Goal: Information Seeking & Learning: Learn about a topic

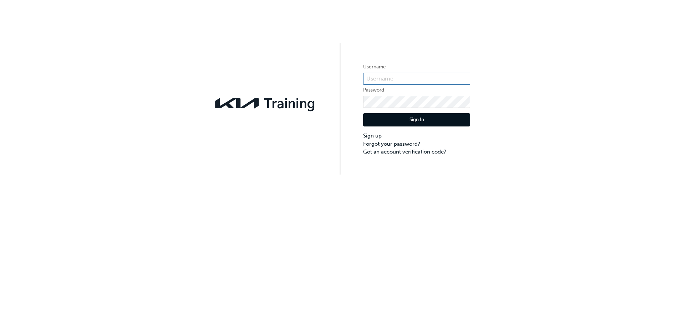
click at [394, 80] on input "text" at bounding box center [416, 79] width 107 height 12
type input "KAUSD372"
click button "Sign In" at bounding box center [416, 120] width 107 height 14
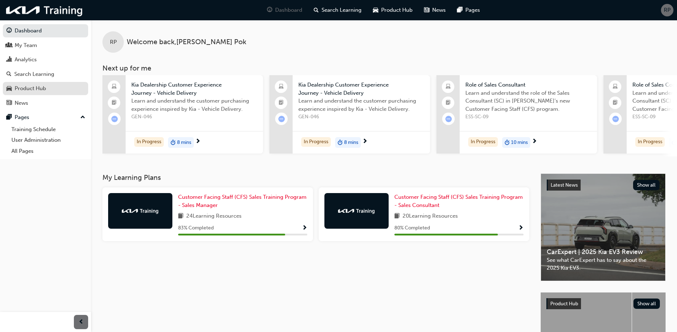
click at [53, 88] on div "Product Hub" at bounding box center [45, 88] width 78 height 9
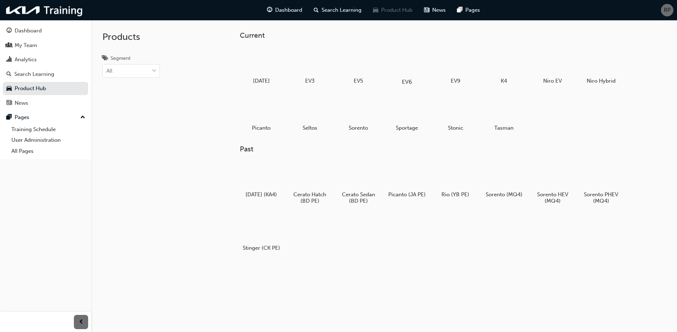
click at [413, 62] on div at bounding box center [407, 61] width 40 height 29
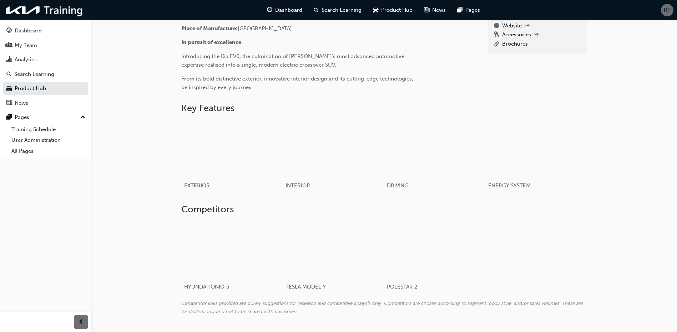
scroll to position [316, 0]
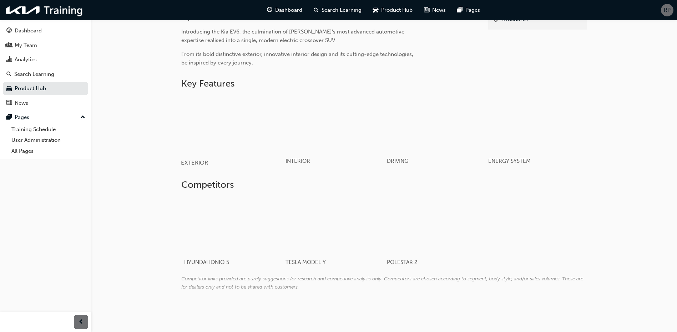
click at [235, 145] on div "button" at bounding box center [232, 124] width 102 height 57
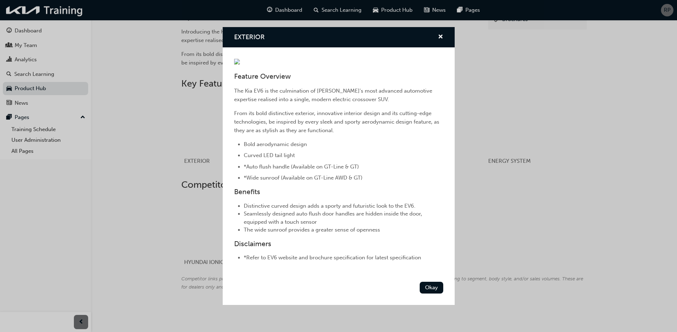
click at [156, 142] on div "EXTERIOR Feature Overview The Kia EV6 is the culmination of Kia's most advanced…" at bounding box center [338, 166] width 677 height 332
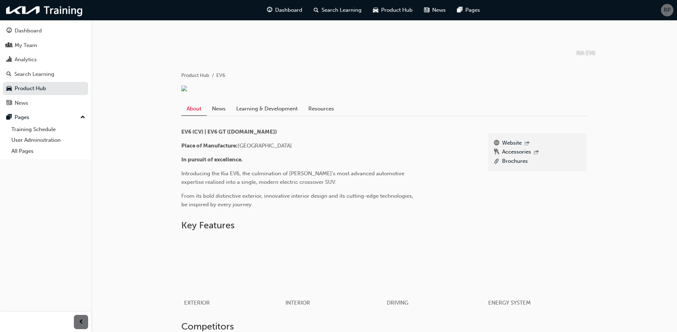
scroll to position [102, 0]
click at [219, 116] on link "News" at bounding box center [219, 109] width 24 height 14
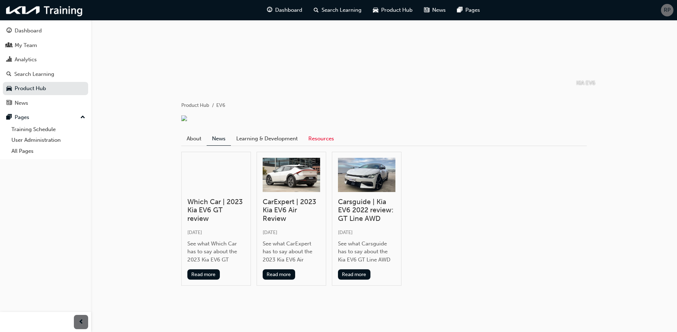
click at [316, 137] on link "Resources" at bounding box center [321, 139] width 36 height 14
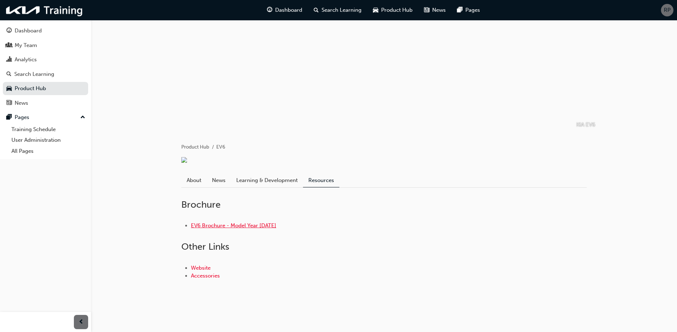
click at [265, 225] on link "EV6 Brochure - Model Year [DATE]" at bounding box center [233, 226] width 85 height 6
click at [276, 180] on link "Learning & Development" at bounding box center [267, 181] width 72 height 14
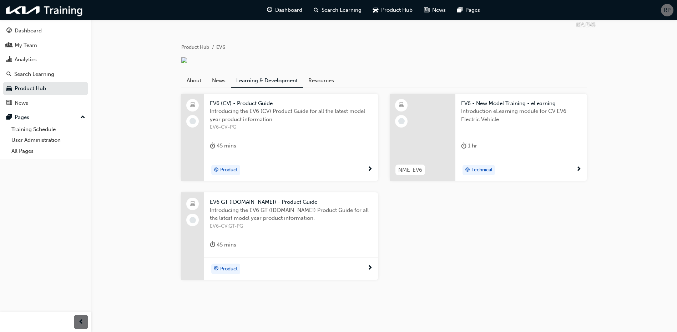
scroll to position [174, 0]
click at [467, 270] on div "EV6 (CV) - Product Guide Introducing the EV6 (CV) Product Guide for all the lat…" at bounding box center [383, 193] width 417 height 198
click at [223, 274] on span "Product" at bounding box center [228, 269] width 17 height 8
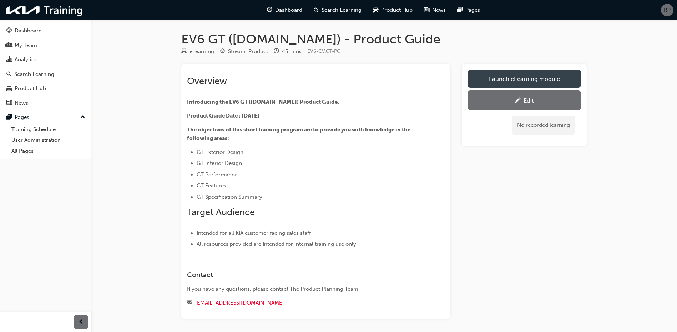
click at [507, 84] on link "Launch eLearning module" at bounding box center [523, 79] width 113 height 18
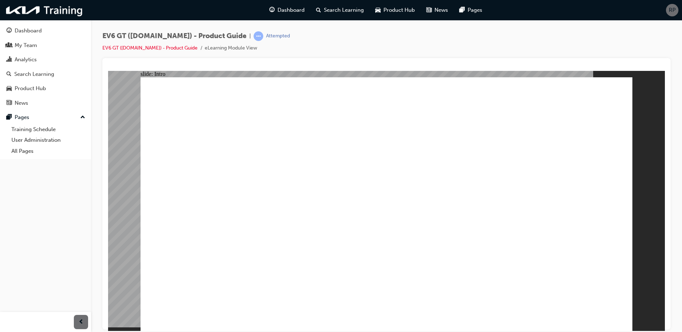
click at [123, 251] on div "slide: Intro Rectangle Rectangle 1" at bounding box center [386, 201] width 557 height 260
click at [583, 64] on div at bounding box center [386, 67] width 557 height 7
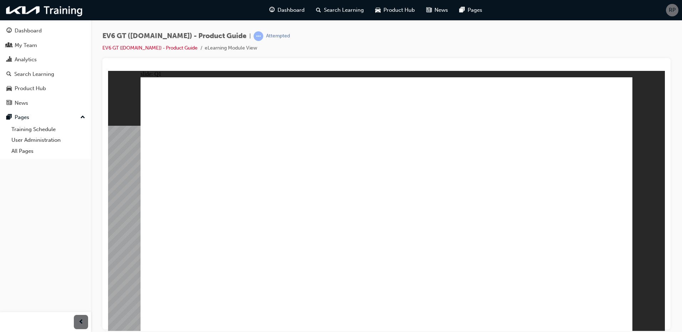
radio input "true"
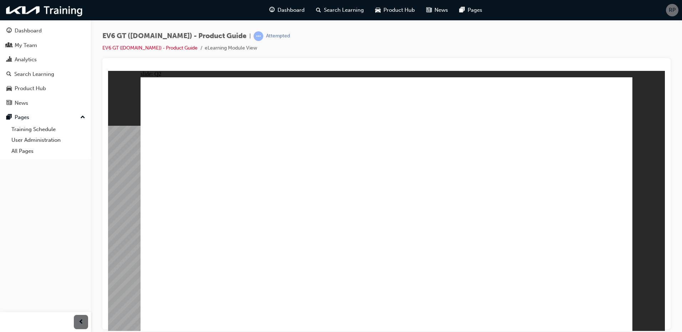
radio input "true"
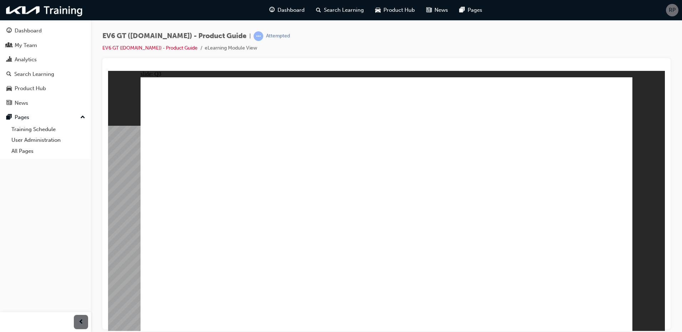
radio input "true"
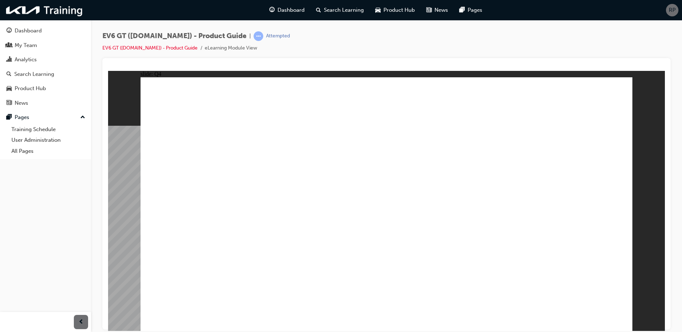
radio input "true"
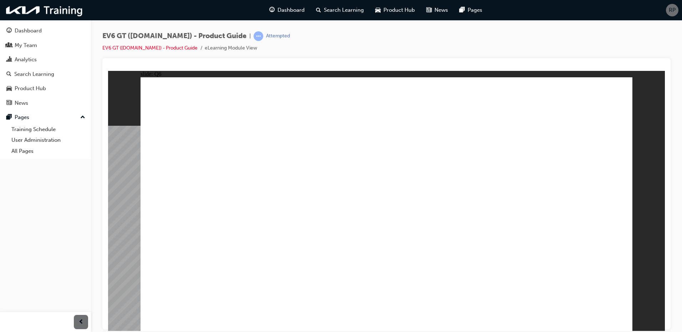
radio input "true"
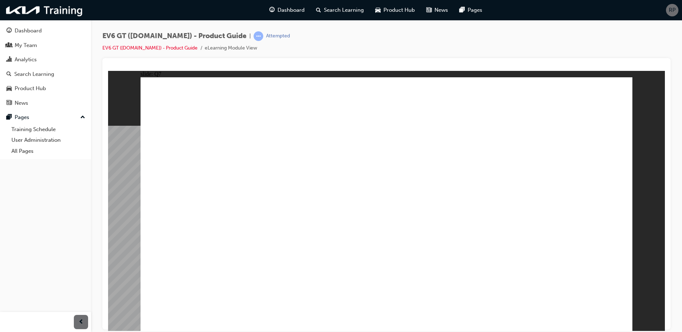
radio input "true"
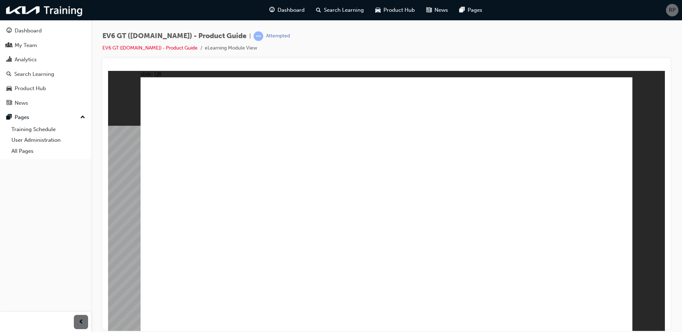
drag, startPoint x: 392, startPoint y: 246, endPoint x: 392, endPoint y: 238, distance: 8.6
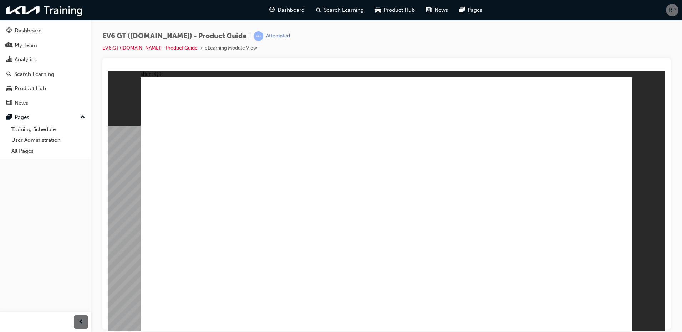
radio input "true"
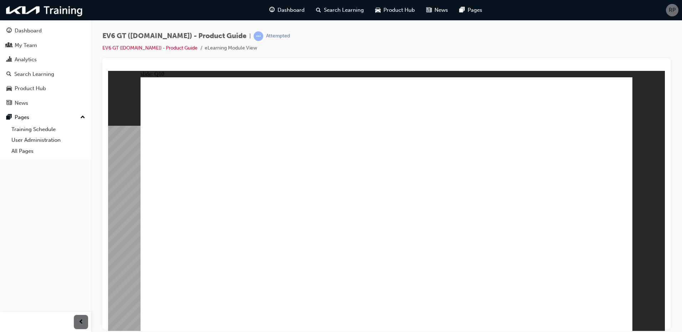
radio input "true"
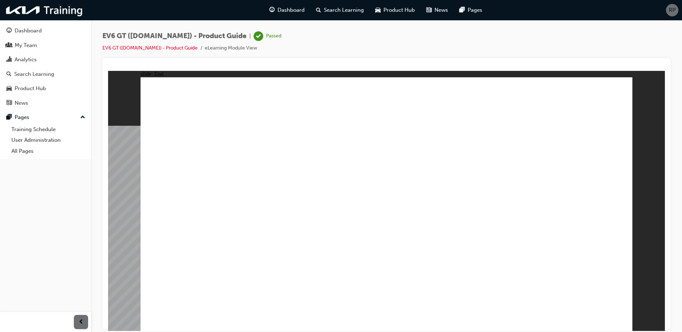
click at [108, 71] on image at bounding box center [108, 71] width 0 height 0
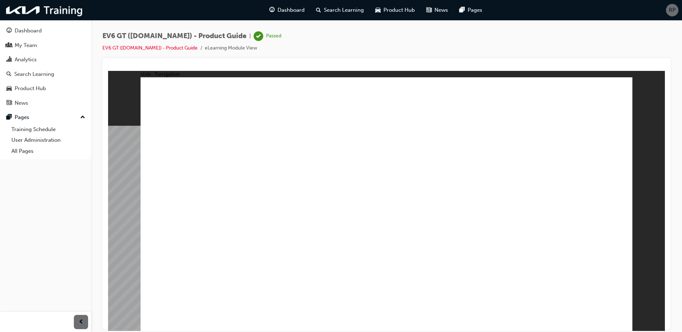
click at [588, 45] on div "EV6 GT ([DOMAIN_NAME]) - Product Guide | Passed EV6 GT ([DOMAIN_NAME]) - Produc…" at bounding box center [386, 44] width 568 height 27
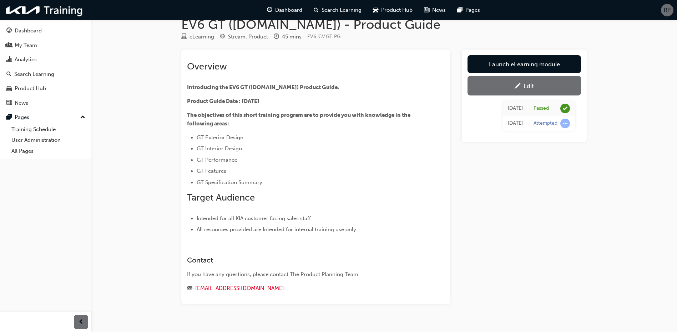
scroll to position [27, 0]
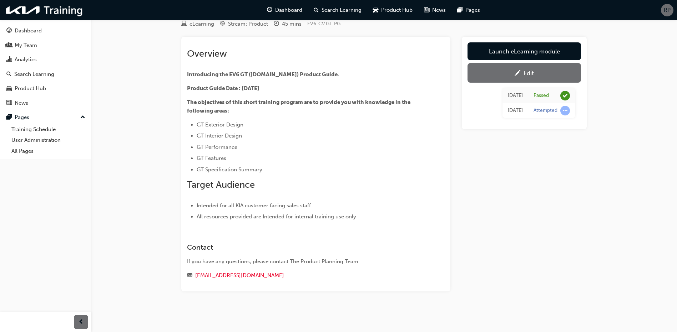
click at [635, 67] on div "EV6 GT ([DOMAIN_NAME]) - Product Guide eLearning Stream: Product 45 mins EV6-CV…" at bounding box center [338, 153] width 677 height 360
